Goal: Task Accomplishment & Management: Complete application form

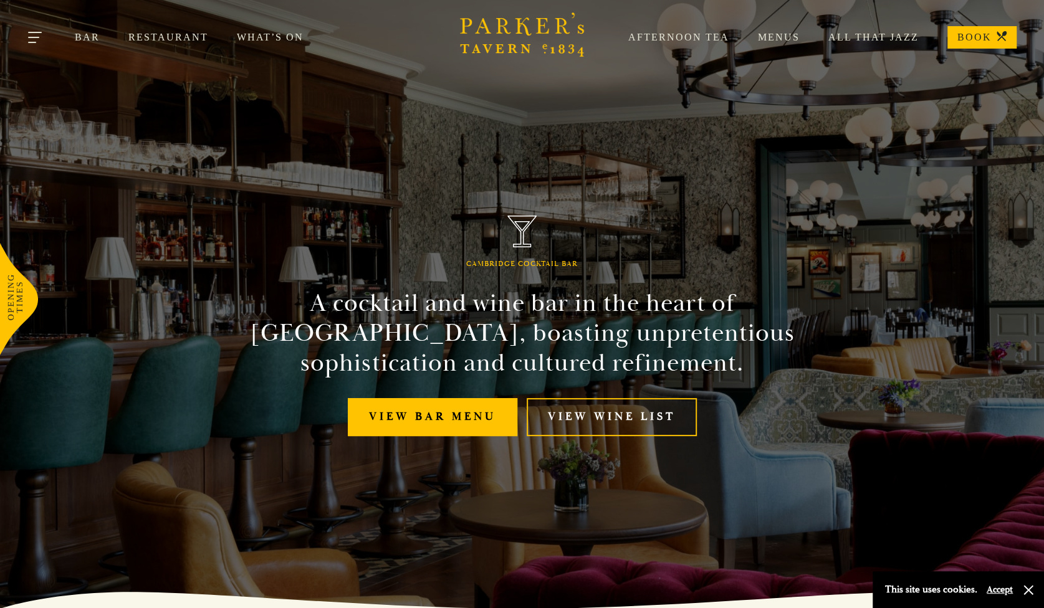
click at [46, 38] on button "Toggle navigation" at bounding box center [35, 39] width 53 height 53
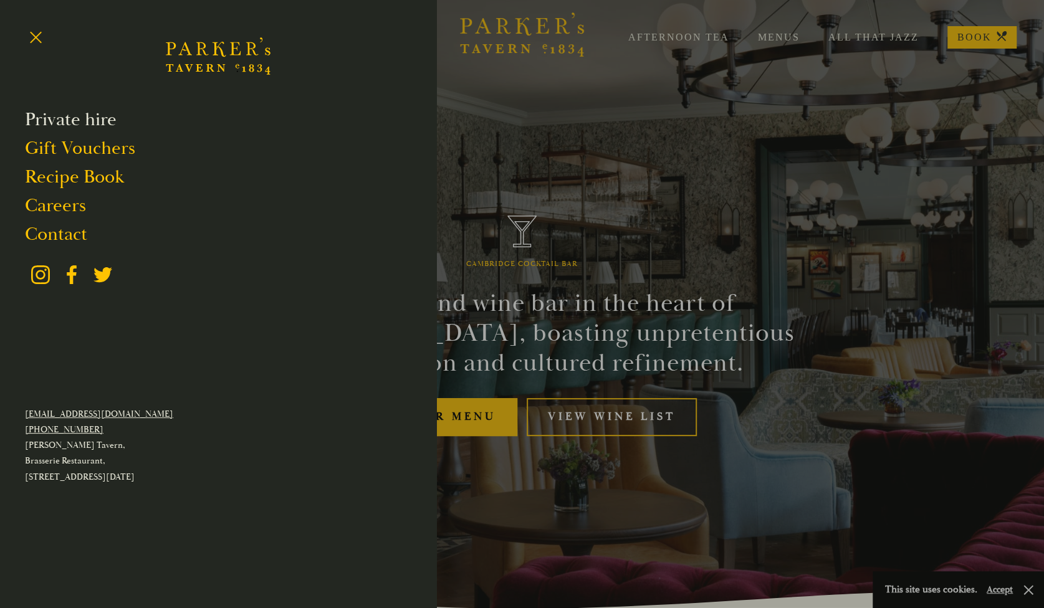
click at [95, 117] on link "Private hire" at bounding box center [71, 120] width 92 height 24
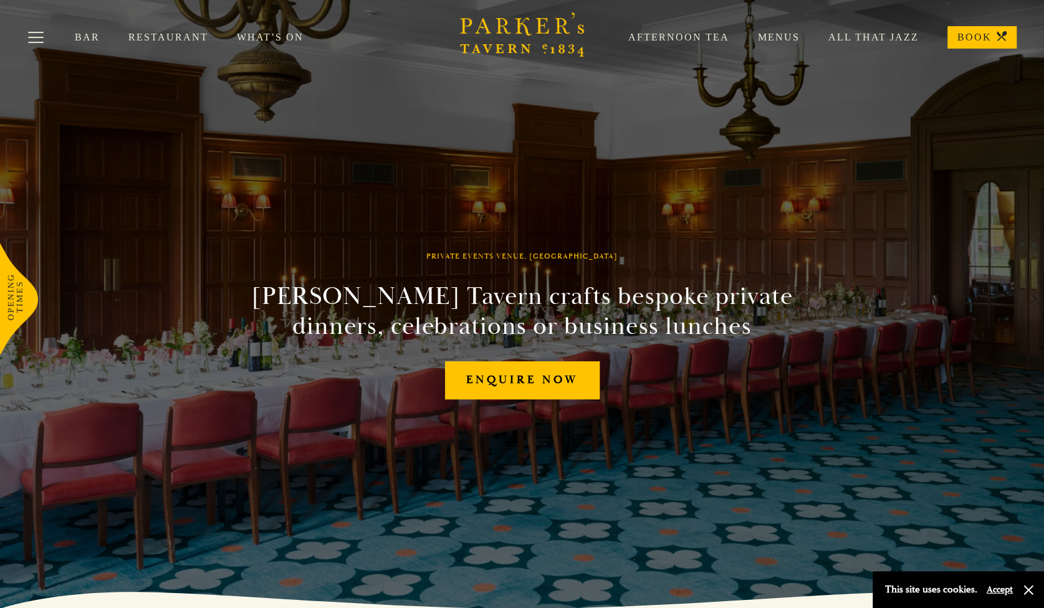
click at [505, 41] on icon "Brasserie Restaurant Cambridge | Parker's Tavern Cambridge Parker's Tavern is a…" at bounding box center [522, 34] width 125 height 44
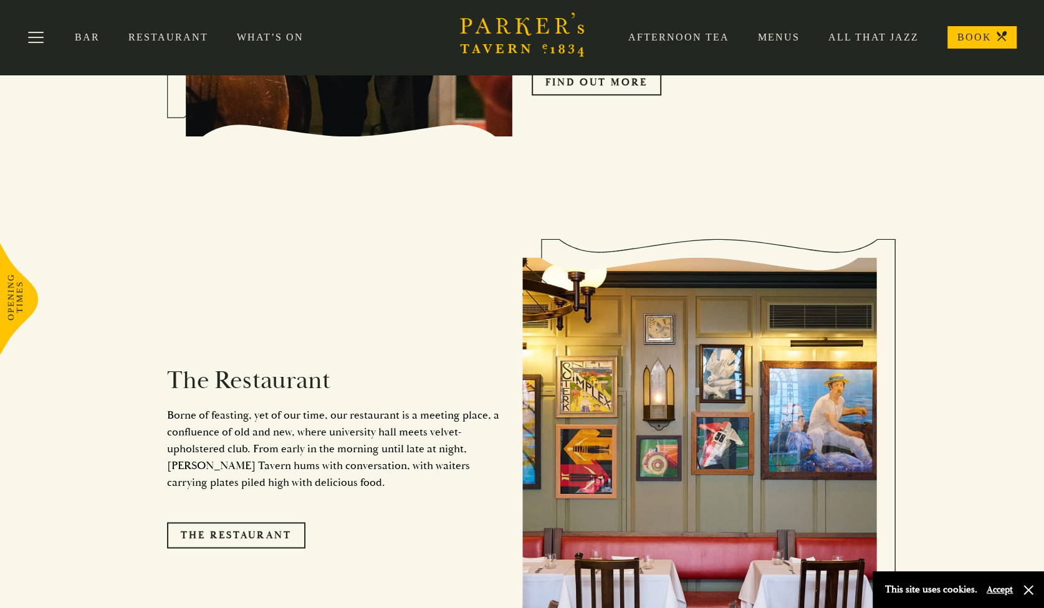
scroll to position [721, 0]
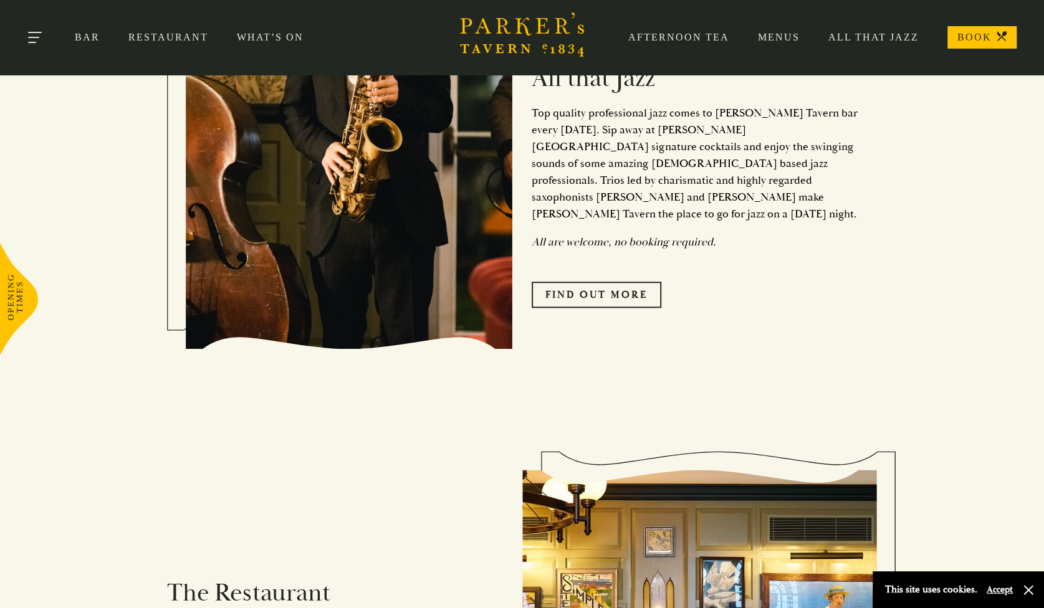
click at [40, 37] on button "Toggle navigation" at bounding box center [35, 39] width 53 height 53
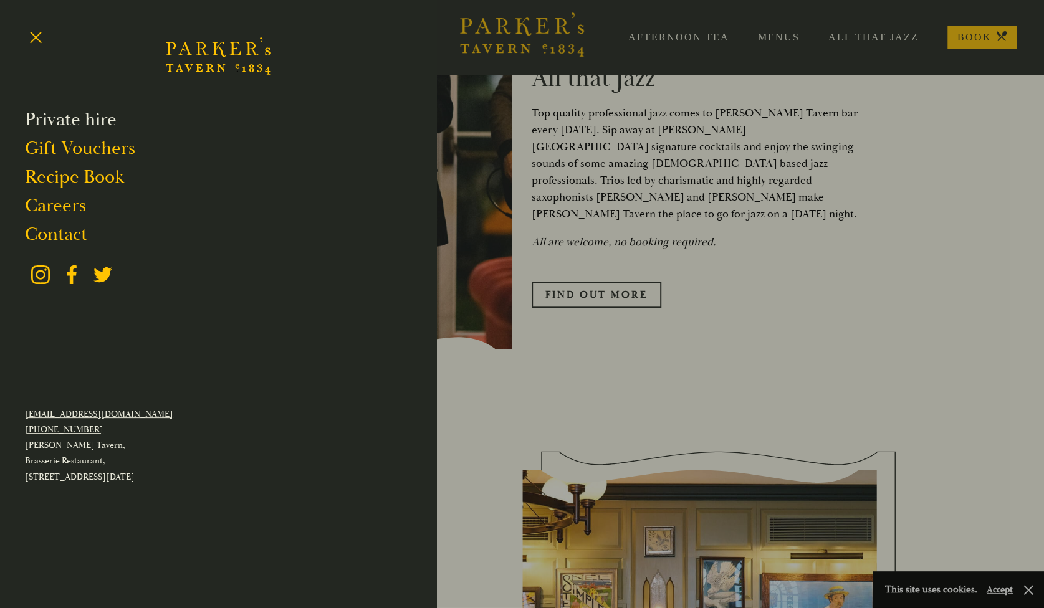
click at [42, 118] on link "Private hire" at bounding box center [71, 120] width 92 height 24
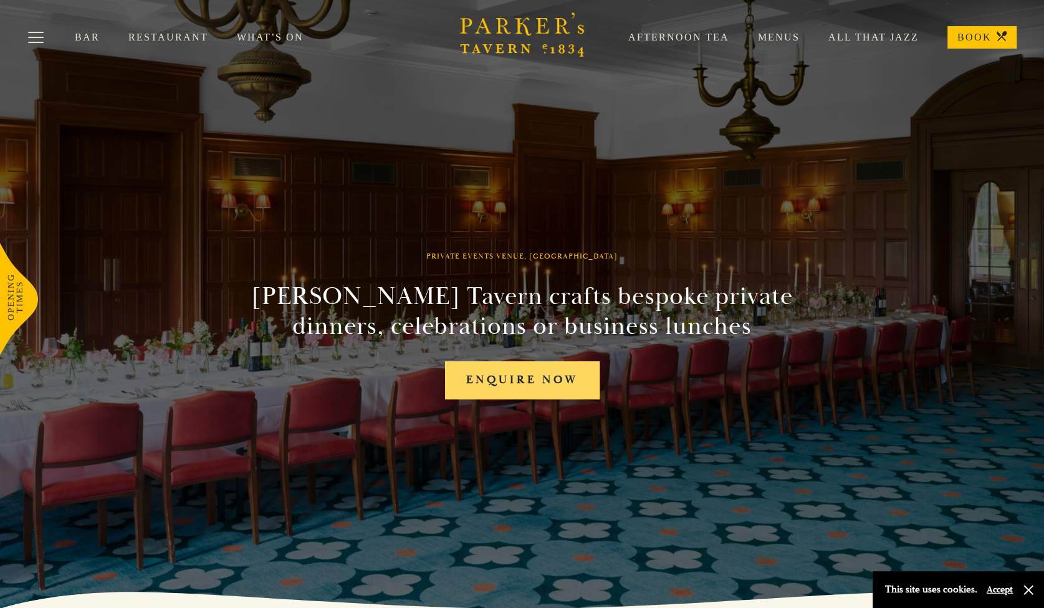
click at [565, 383] on link "Enquire now" at bounding box center [522, 381] width 155 height 38
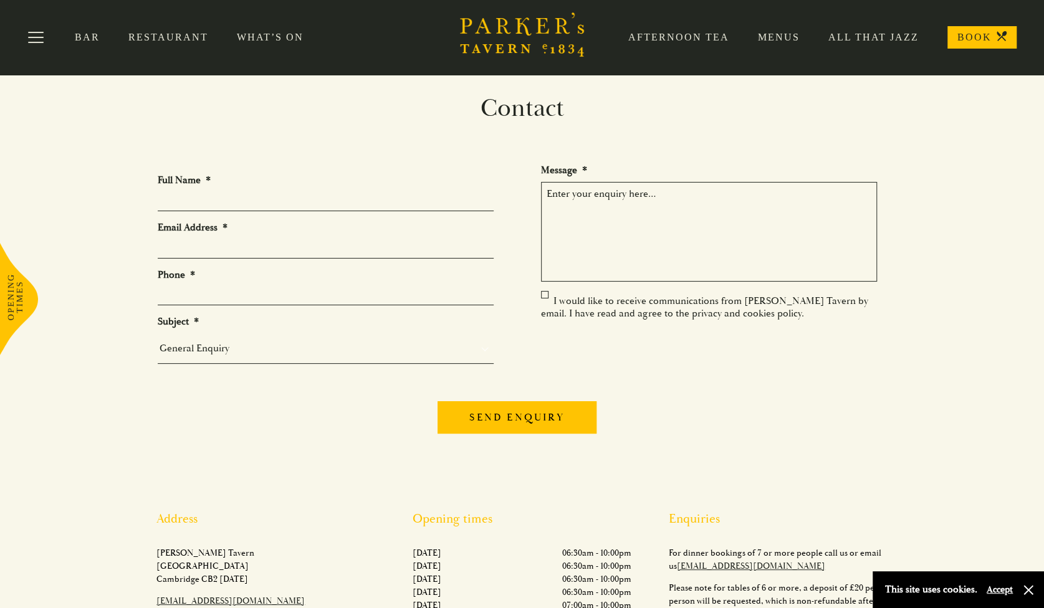
click at [642, 226] on textarea "Message *" at bounding box center [709, 232] width 336 height 100
paste textarea "Hello, We are starting to look at organising our company Christmas dinner/event…"
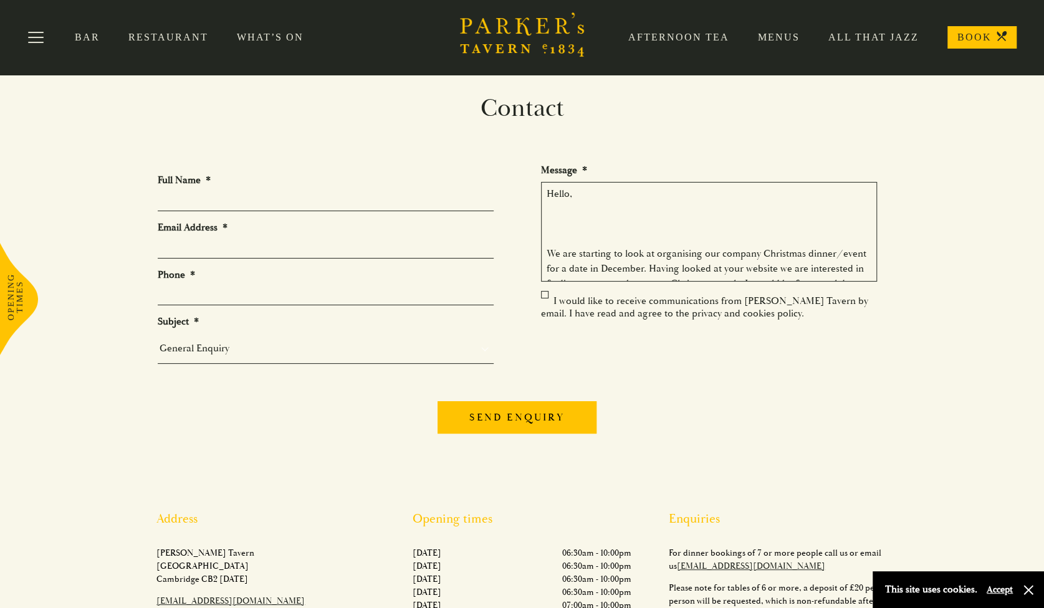
scroll to position [517, 0]
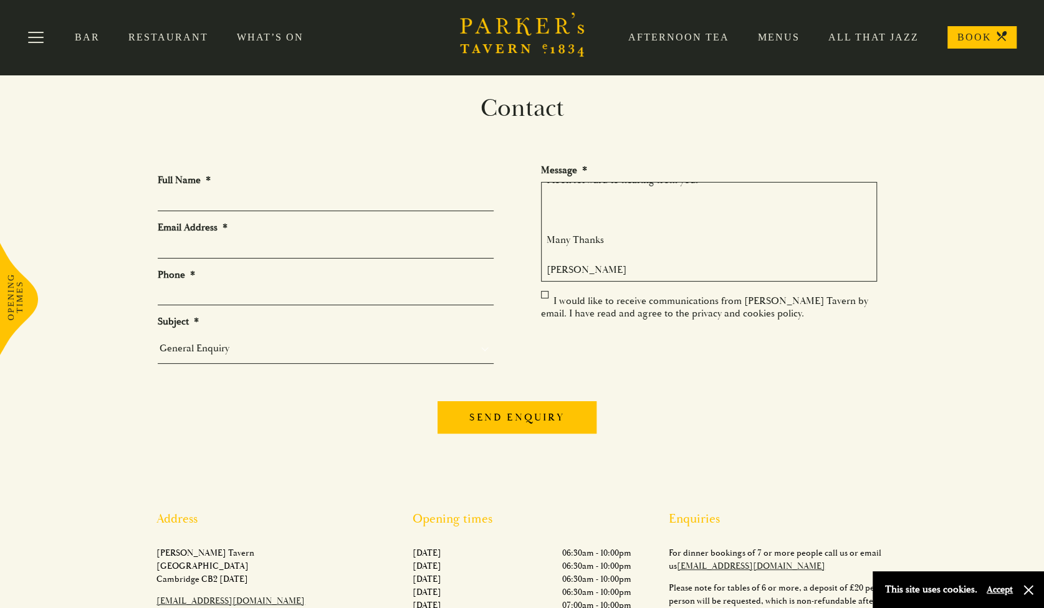
click at [591, 231] on textarea "Hello, We are starting to look at organising our company Christmas dinner/event…" at bounding box center [709, 232] width 336 height 100
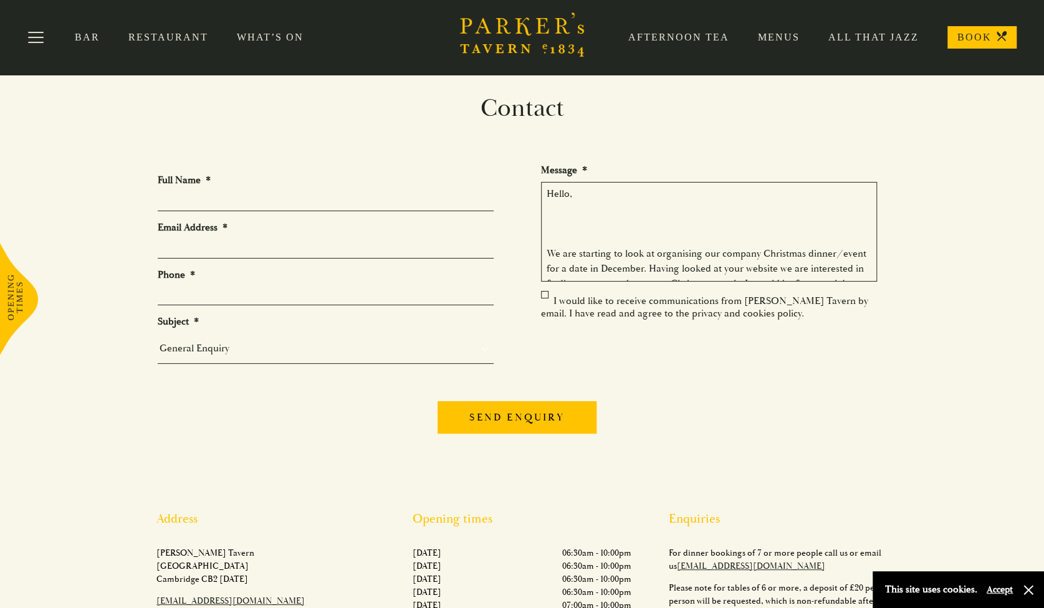
click at [576, 230] on textarea "Hello, We are starting to look at organising our company Christmas dinner/event…" at bounding box center [709, 232] width 336 height 100
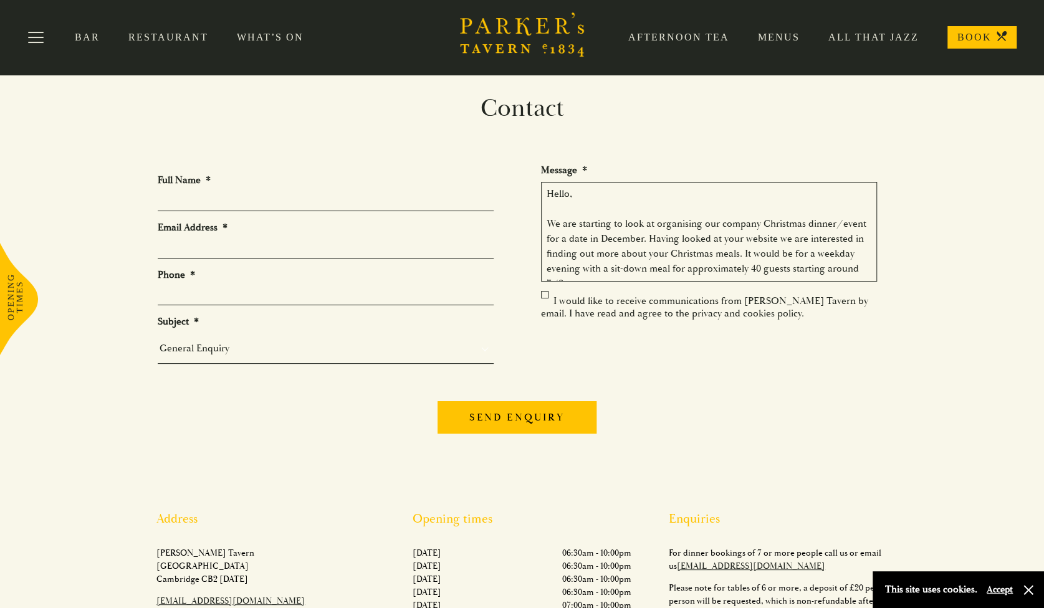
click at [588, 206] on textarea "Hello, We are starting to look at organising our company Christmas dinner/event…" at bounding box center [709, 232] width 336 height 100
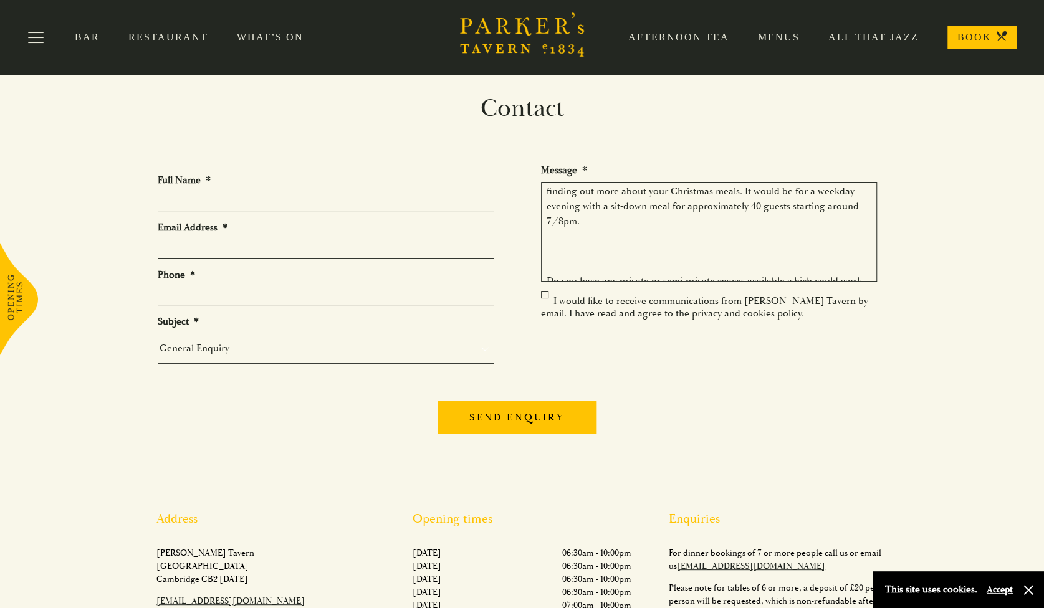
click at [686, 244] on textarea "Hello, We are starting to look at organising our company Christmas dinner/event…" at bounding box center [709, 232] width 336 height 100
click at [659, 250] on textarea "Hello, We are starting to look at organising our company Christmas dinner/event…" at bounding box center [709, 232] width 336 height 100
click at [660, 250] on textarea "Hello, We are starting to look at organising our company Christmas dinner/event…" at bounding box center [709, 232] width 336 height 100
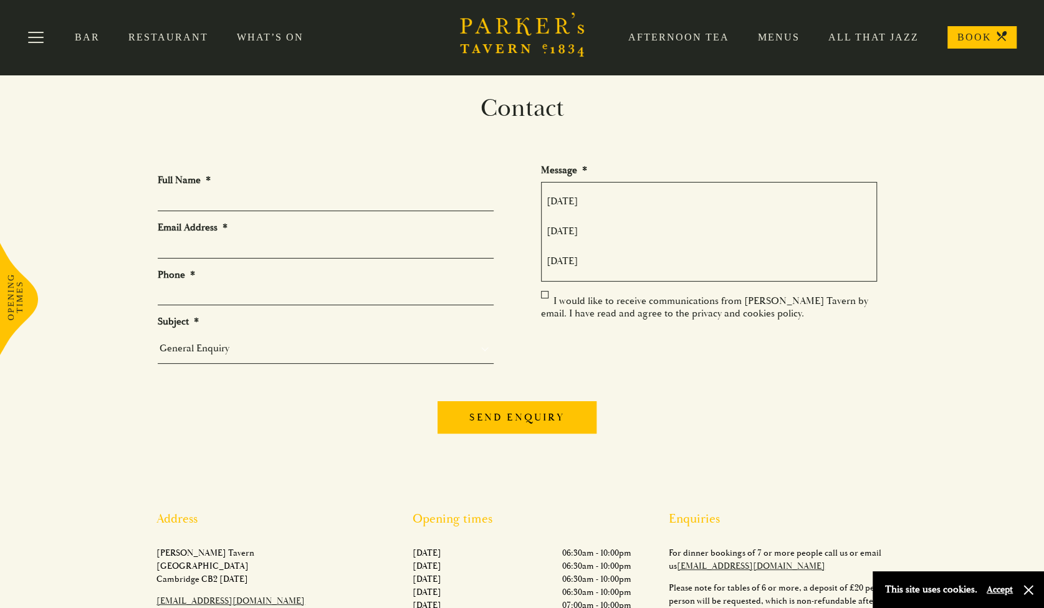
click at [607, 214] on textarea "Hello, We are starting to look at organising our company Christmas dinner/event…" at bounding box center [709, 232] width 336 height 100
click at [607, 234] on textarea "Hello, We are starting to look at organising our company Christmas dinner/event…" at bounding box center [709, 232] width 336 height 100
click at [607, 244] on textarea "Hello, We are starting to look at organising our company Christmas dinner/event…" at bounding box center [709, 232] width 336 height 100
click at [605, 251] on textarea "Hello, We are starting to look at organising our company Christmas dinner/event…" at bounding box center [709, 232] width 336 height 100
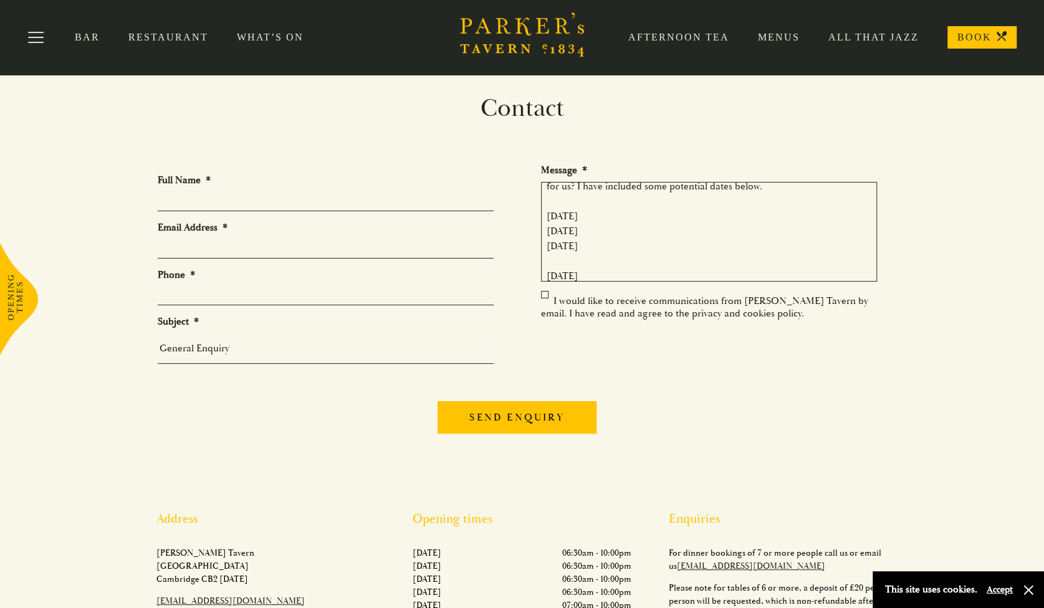
click at [608, 260] on textarea "Hello, We are starting to look at organising our company Christmas dinner/event…" at bounding box center [709, 232] width 336 height 100
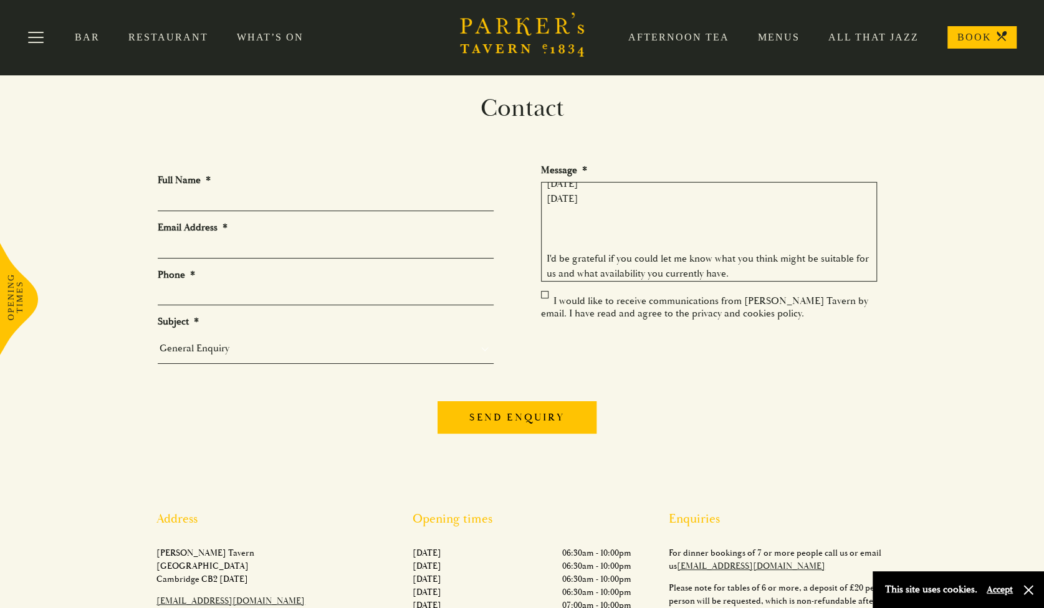
click at [600, 228] on textarea "Hello, We are starting to look at organising our company Christmas dinner/event…" at bounding box center [709, 232] width 336 height 100
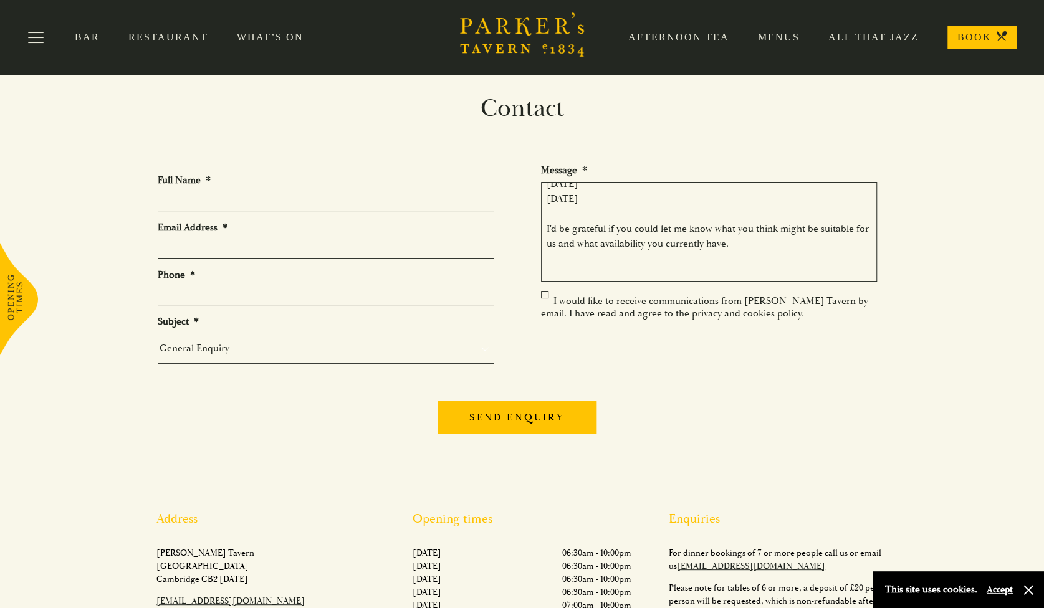
click at [607, 257] on textarea "Hello, We are starting to look at organising our company Christmas dinner/event…" at bounding box center [709, 232] width 336 height 100
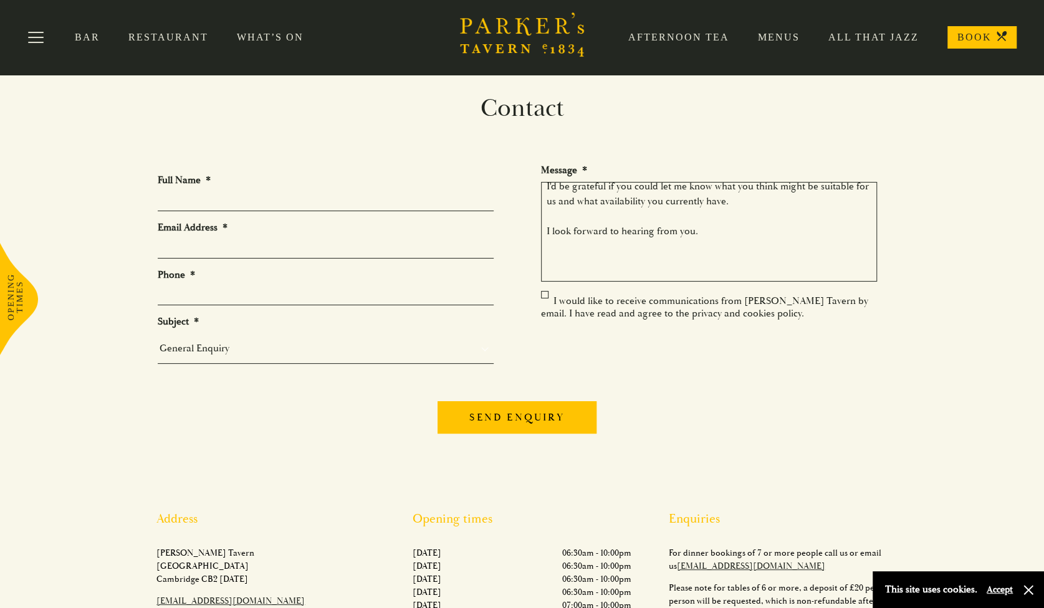
scroll to position [267, 0]
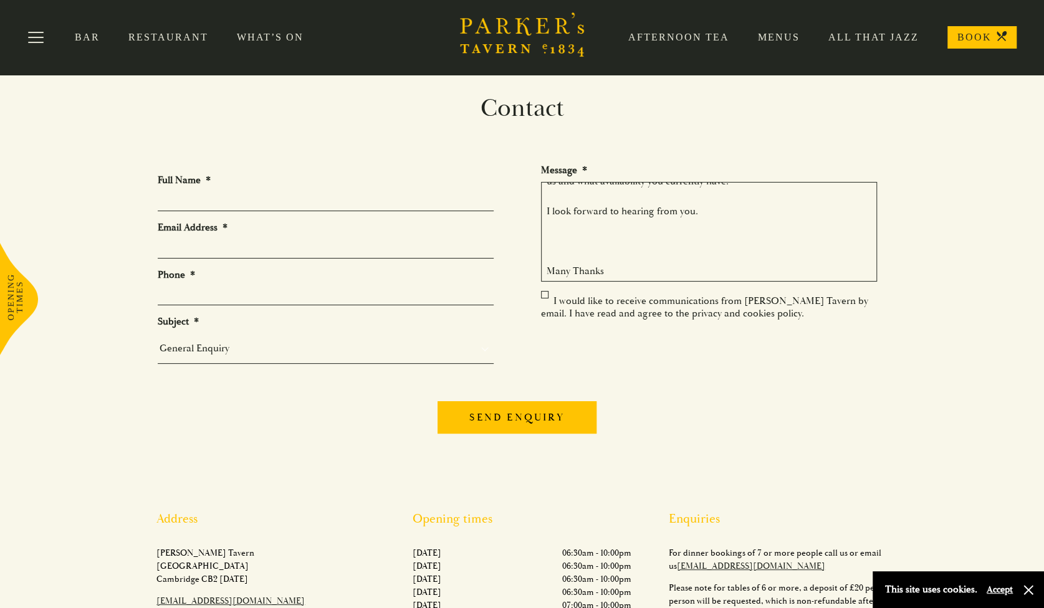
click at [600, 237] on textarea "Hello, We are starting to look at organising our company Christmas dinner/event…" at bounding box center [709, 232] width 336 height 100
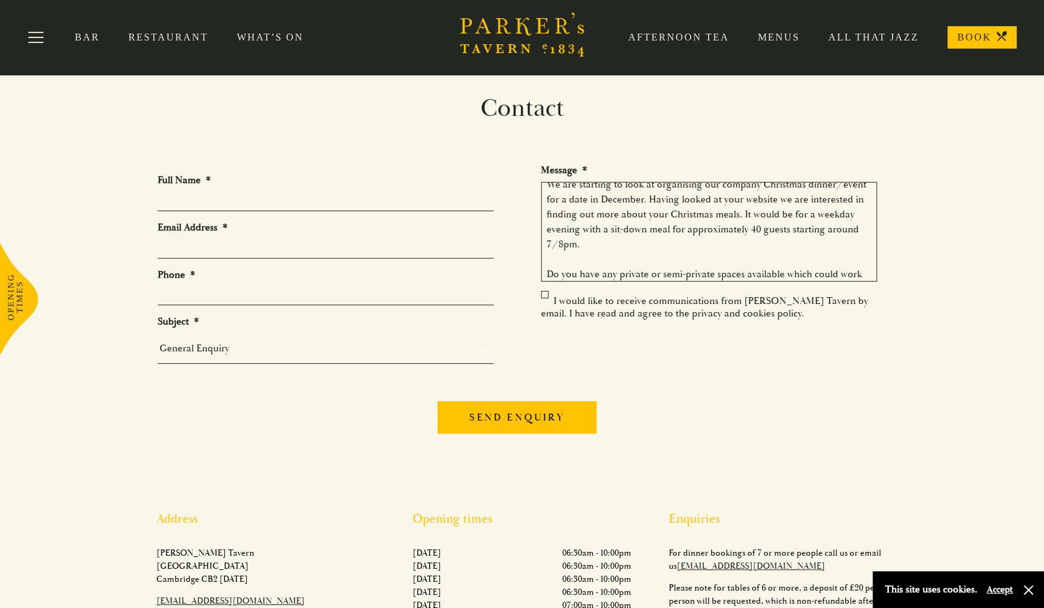
scroll to position [0, 0]
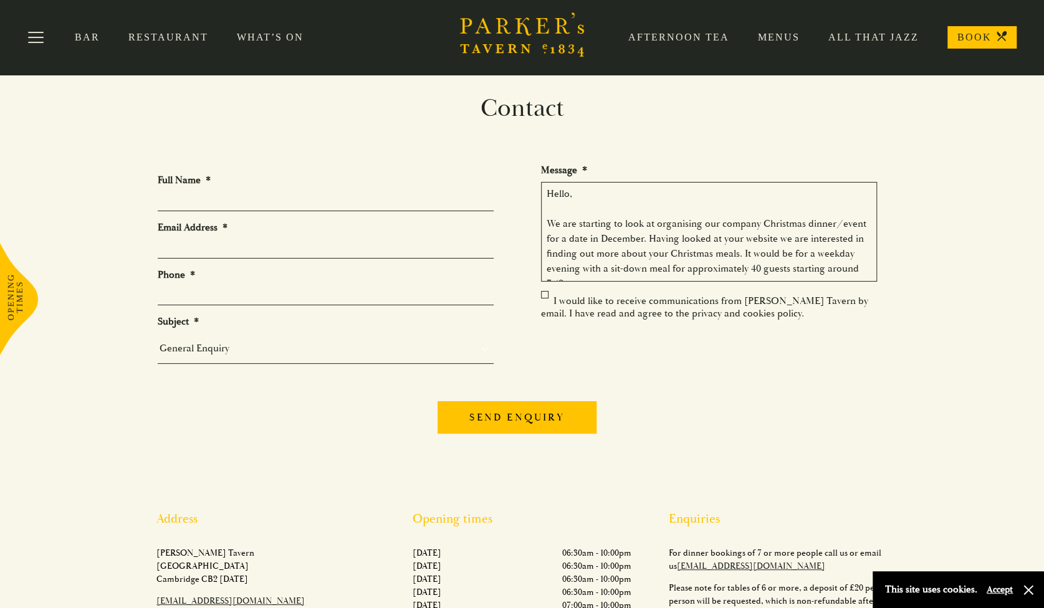
click at [644, 207] on textarea "Hello, We are starting to look at organising our company Christmas dinner/event…" at bounding box center [709, 232] width 336 height 100
type textarea "Hello, We are starting to look at organising our company Christmas dinner/event…"
click at [241, 200] on input "Full Name *" at bounding box center [326, 201] width 336 height 19
click at [190, 200] on input "Anna Acher" at bounding box center [326, 201] width 336 height 19
type input "Anna Archer"
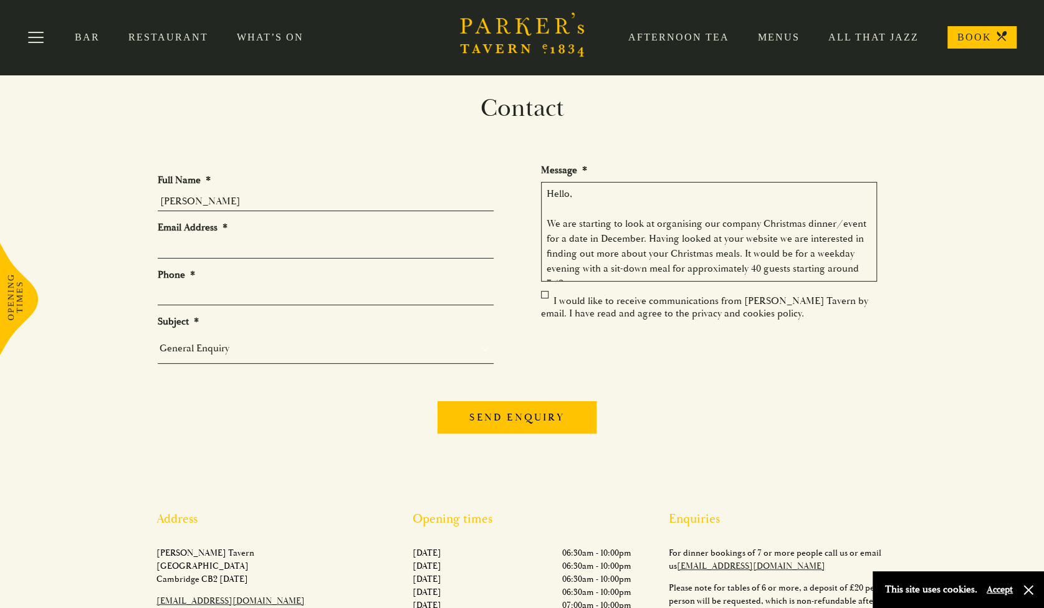
click at [215, 254] on input "Email Address *" at bounding box center [326, 248] width 336 height 19
type input "anna.archer@qav.global"
click at [261, 286] on input "Phone *" at bounding box center [326, 295] width 336 height 19
type input "01353652500"
click at [270, 357] on div "General Enquiry Private Bookings Group Bookings Events" at bounding box center [326, 349] width 336 height 31
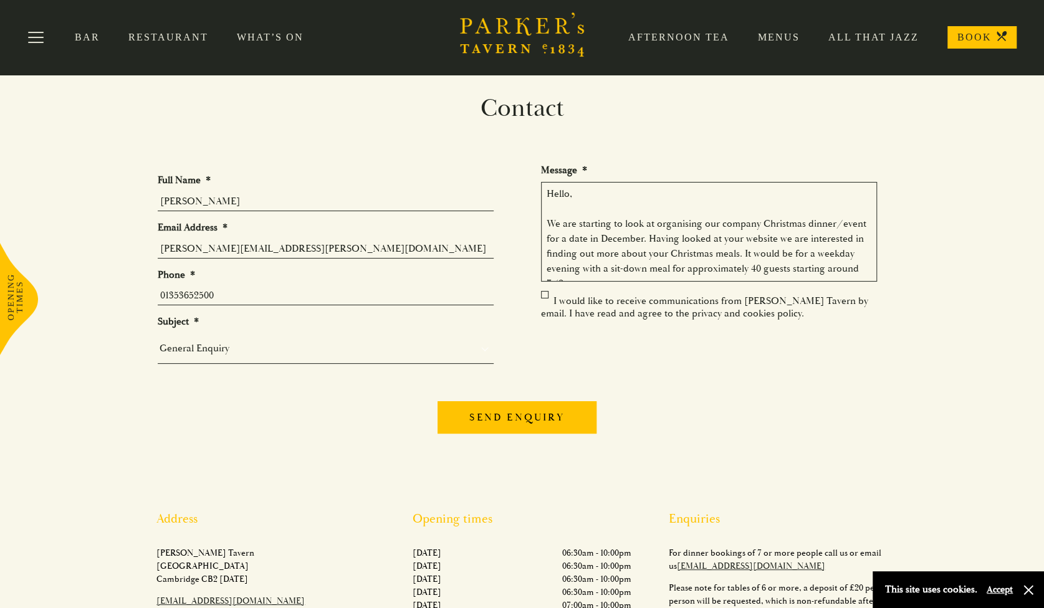
click at [271, 347] on select "General Enquiry Private Bookings Group Bookings Events" at bounding box center [326, 348] width 336 height 17
select select "Private Bookings"
click at [158, 340] on select "General Enquiry Private Bookings Group Bookings Events" at bounding box center [326, 348] width 336 height 17
click at [259, 403] on div "Send enquiry" at bounding box center [522, 415] width 729 height 49
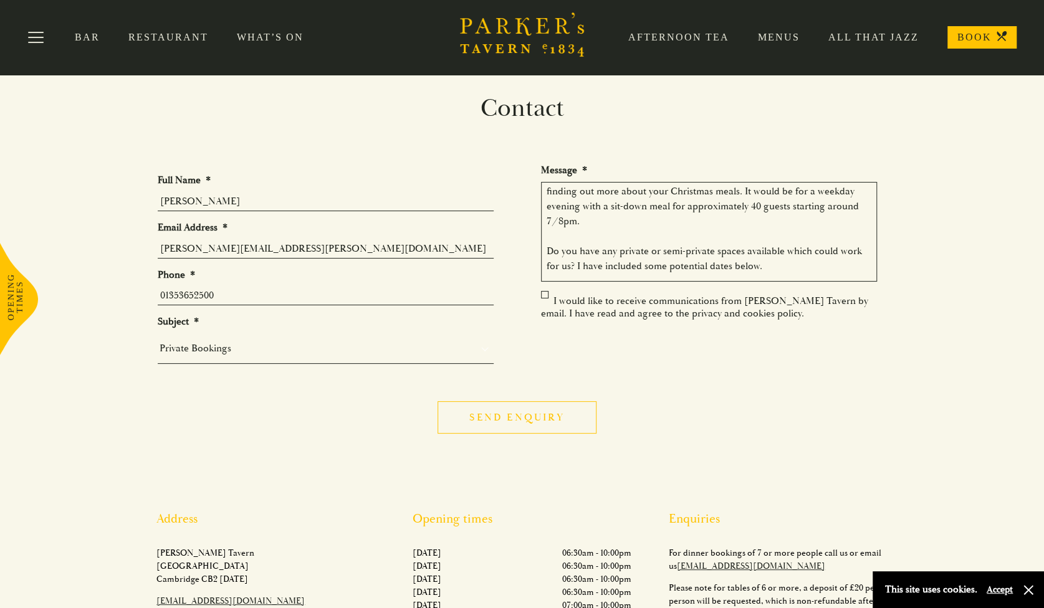
click at [541, 418] on input "Send enquiry" at bounding box center [517, 417] width 158 height 32
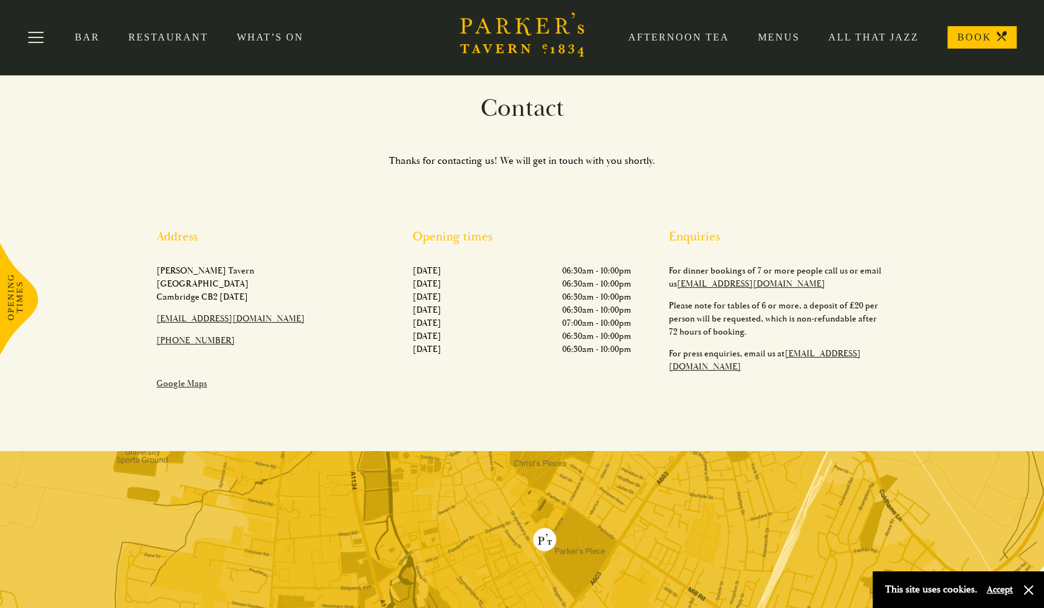
scroll to position [0, 0]
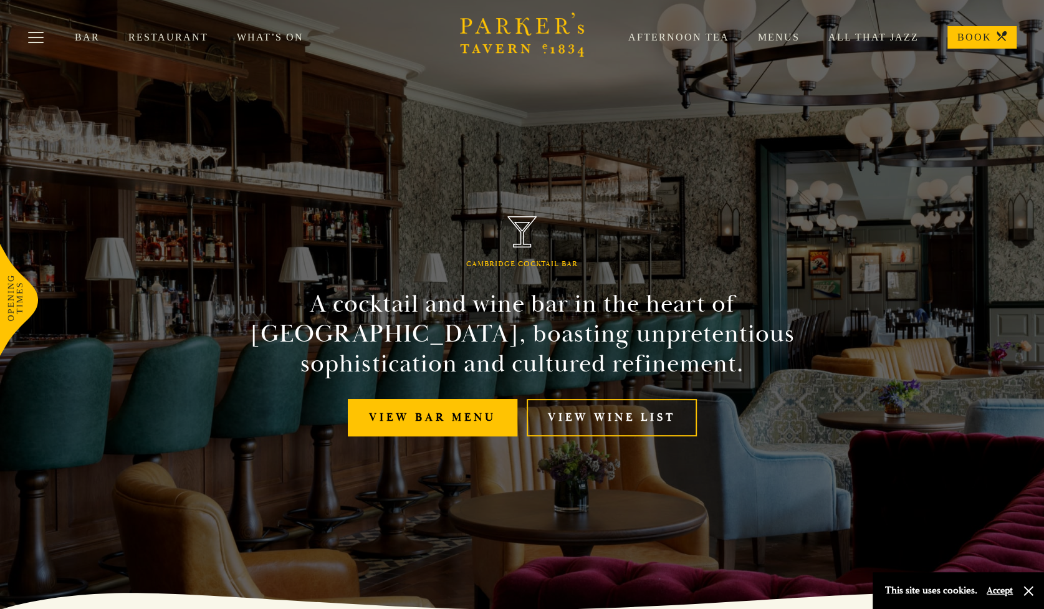
click at [784, 38] on link "Menus" at bounding box center [764, 37] width 70 height 12
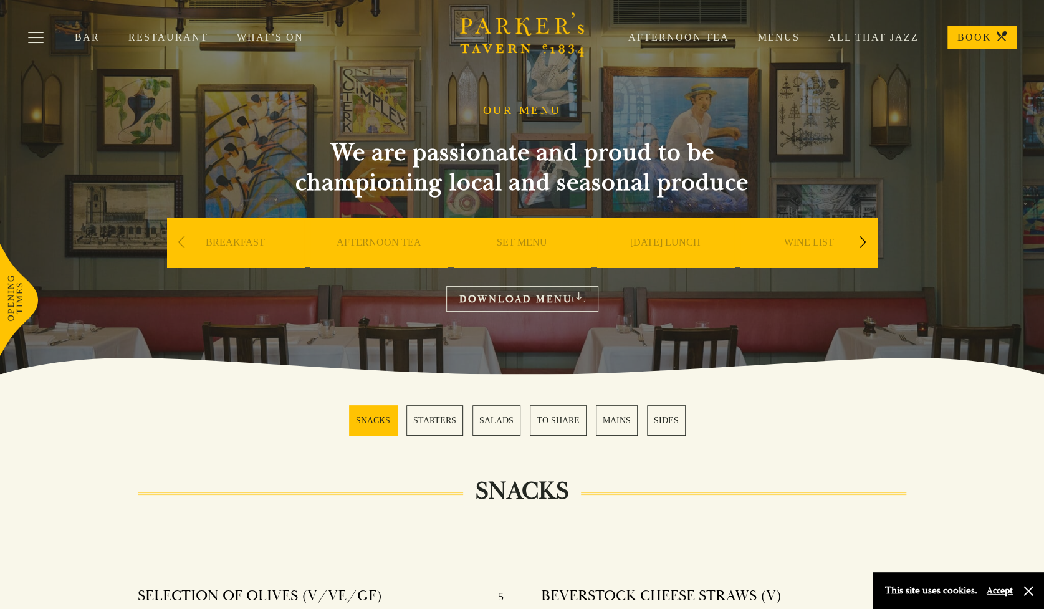
click at [865, 246] on div "Next slide" at bounding box center [863, 242] width 17 height 27
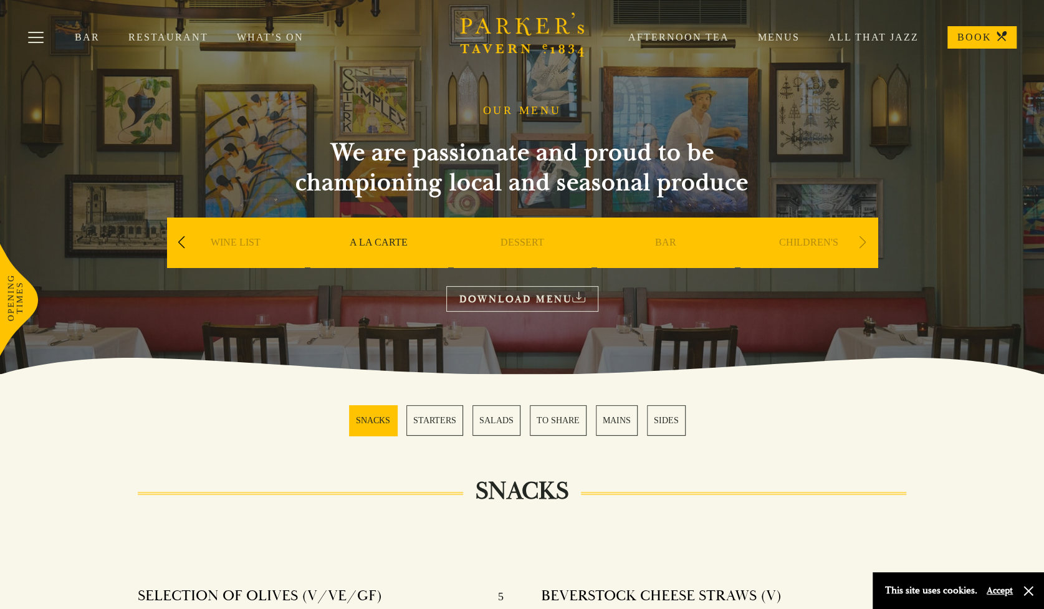
click at [865, 246] on div "Next slide" at bounding box center [863, 242] width 17 height 27
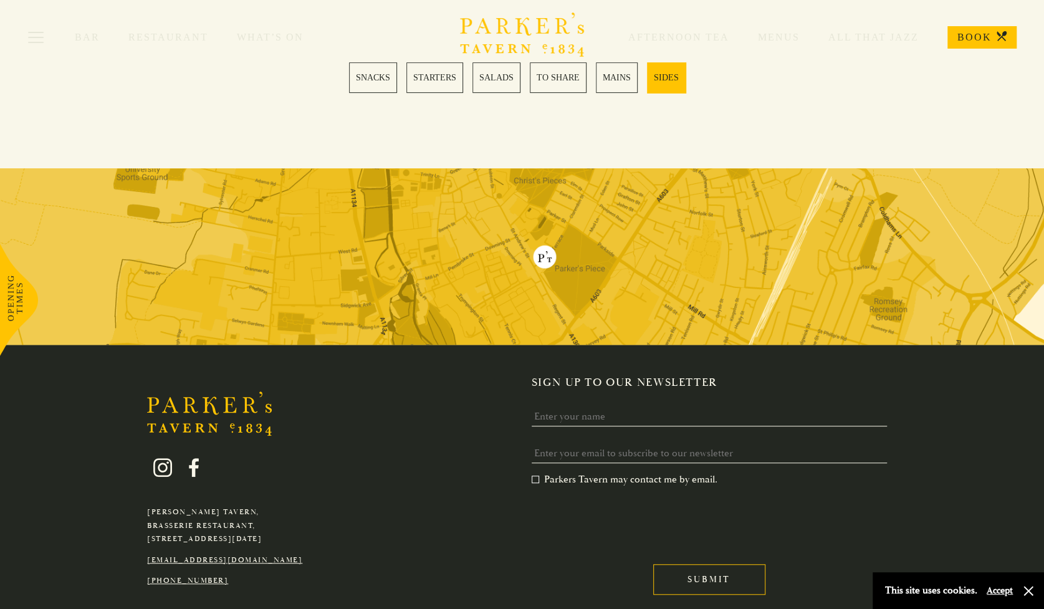
scroll to position [3546, 0]
